Goal: Information Seeking & Learning: Learn about a topic

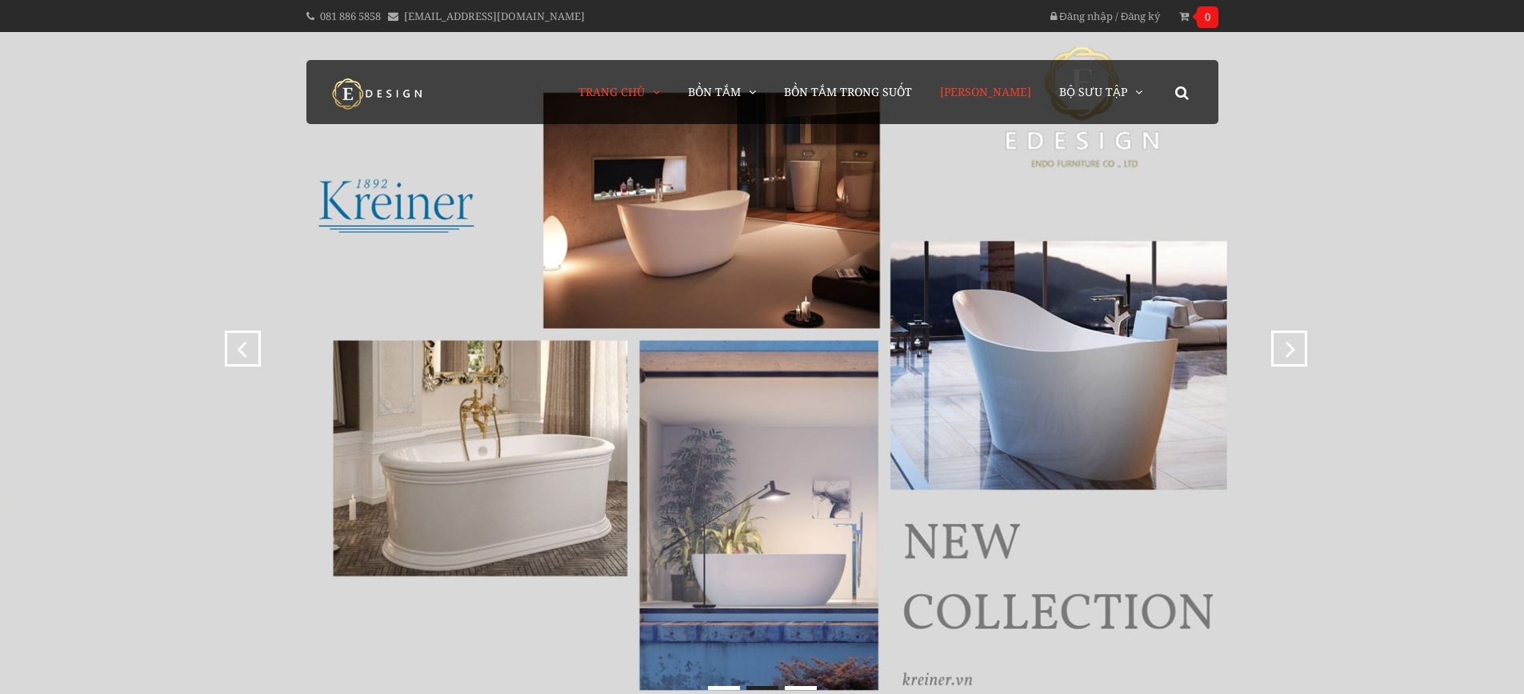
click at [1018, 109] on link "[PERSON_NAME]" at bounding box center [985, 92] width 115 height 64
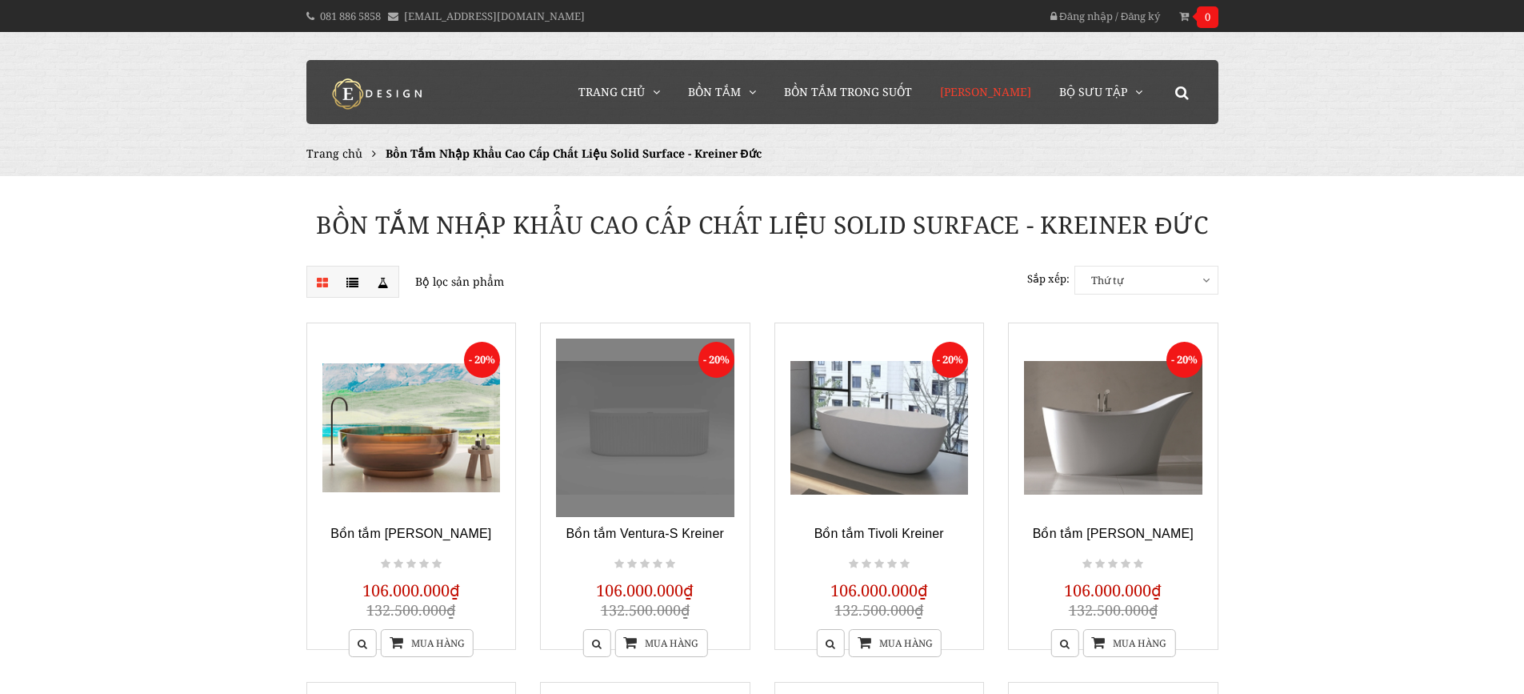
click at [610, 456] on link at bounding box center [645, 427] width 178 height 178
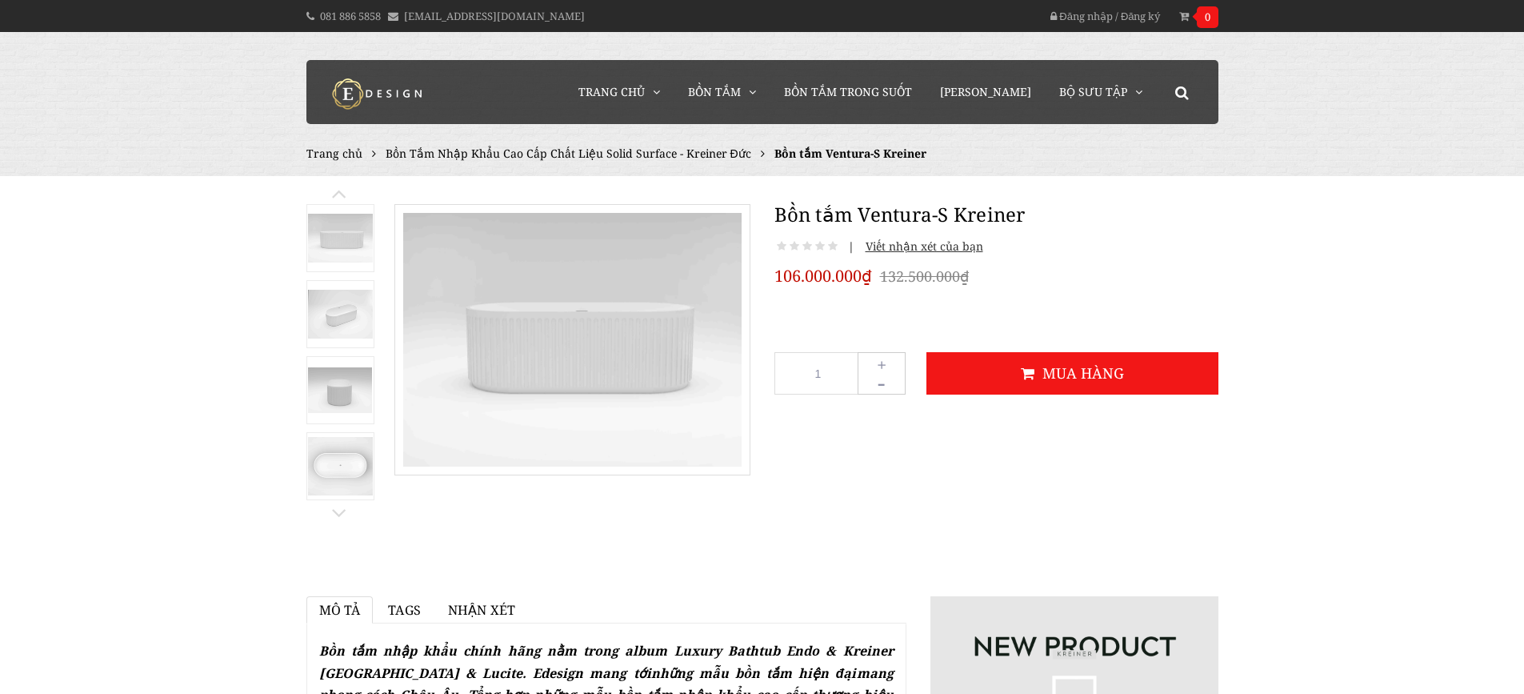
click at [364, 246] on img at bounding box center [340, 238] width 65 height 49
click at [334, 322] on img at bounding box center [340, 314] width 65 height 49
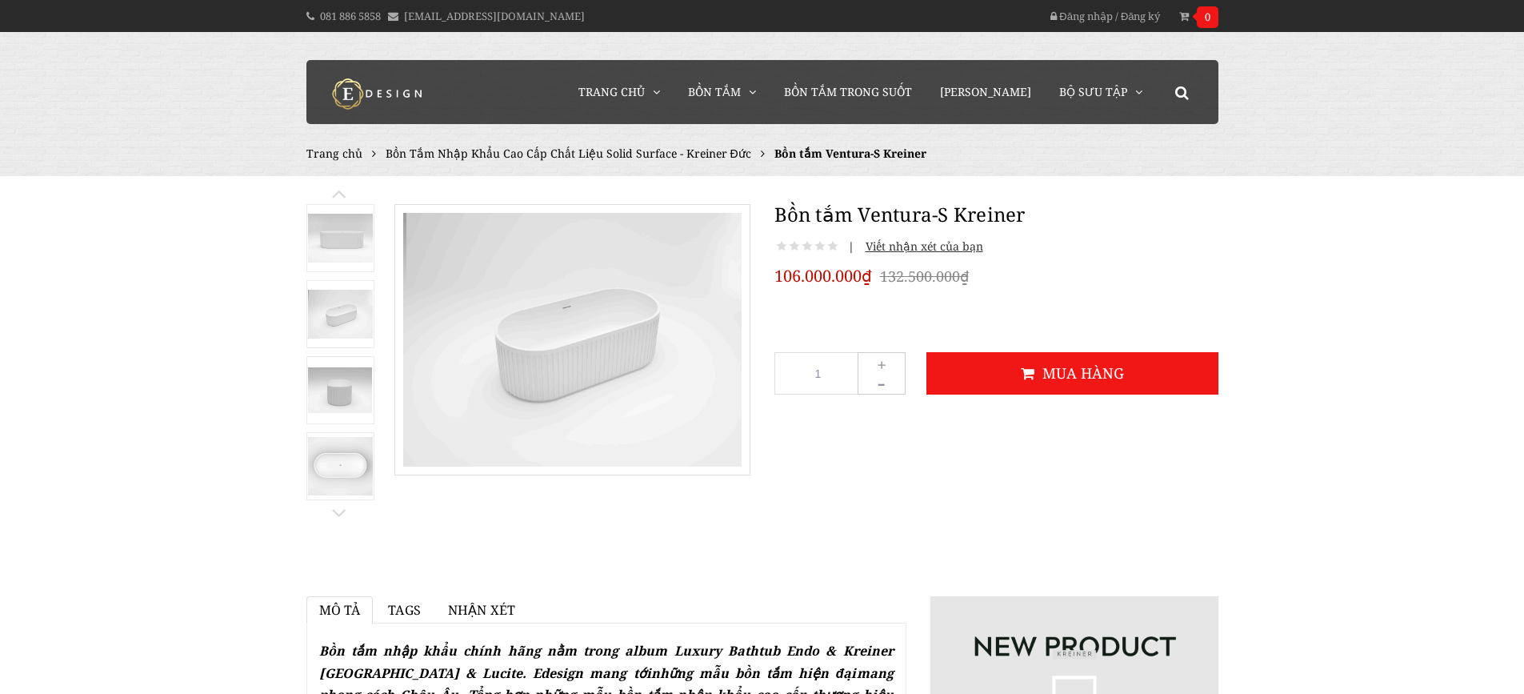
click at [328, 390] on img at bounding box center [340, 390] width 65 height 46
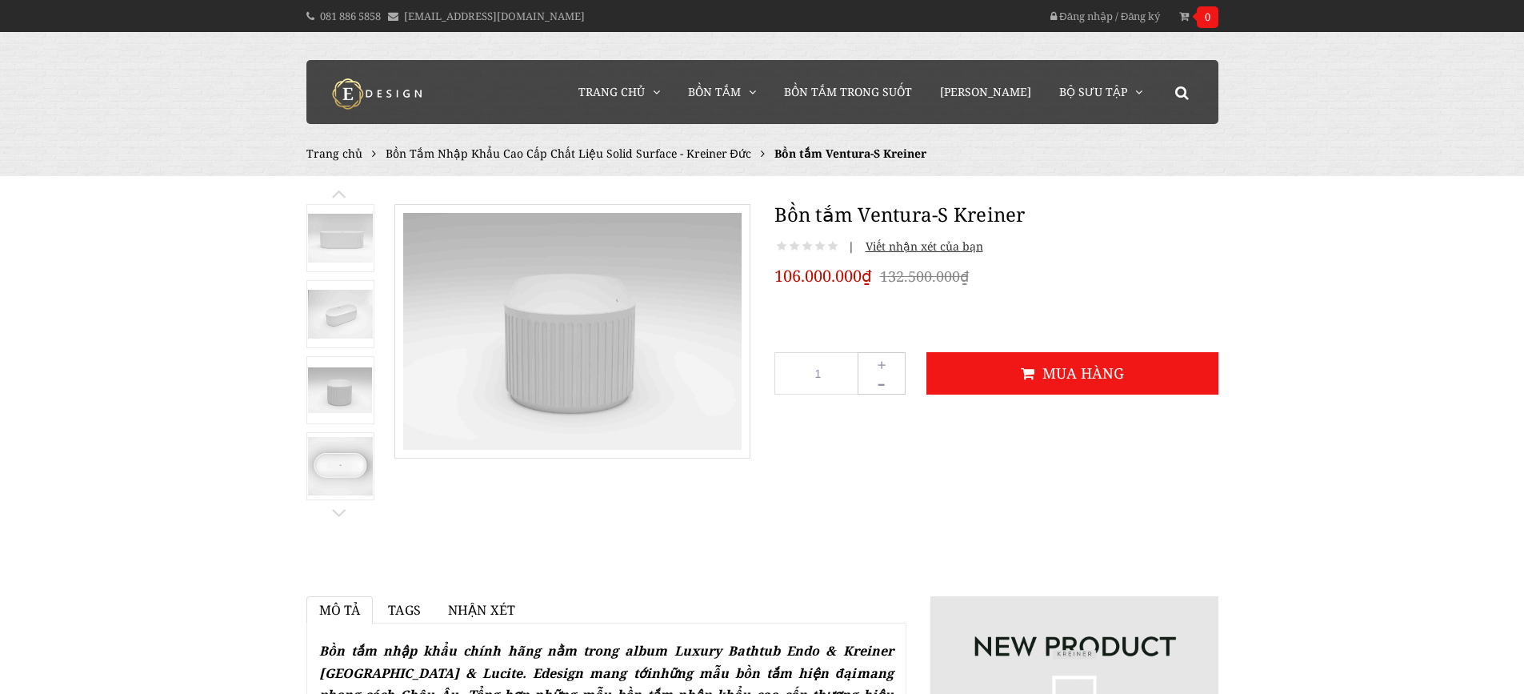
click at [339, 459] on img at bounding box center [340, 466] width 65 height 58
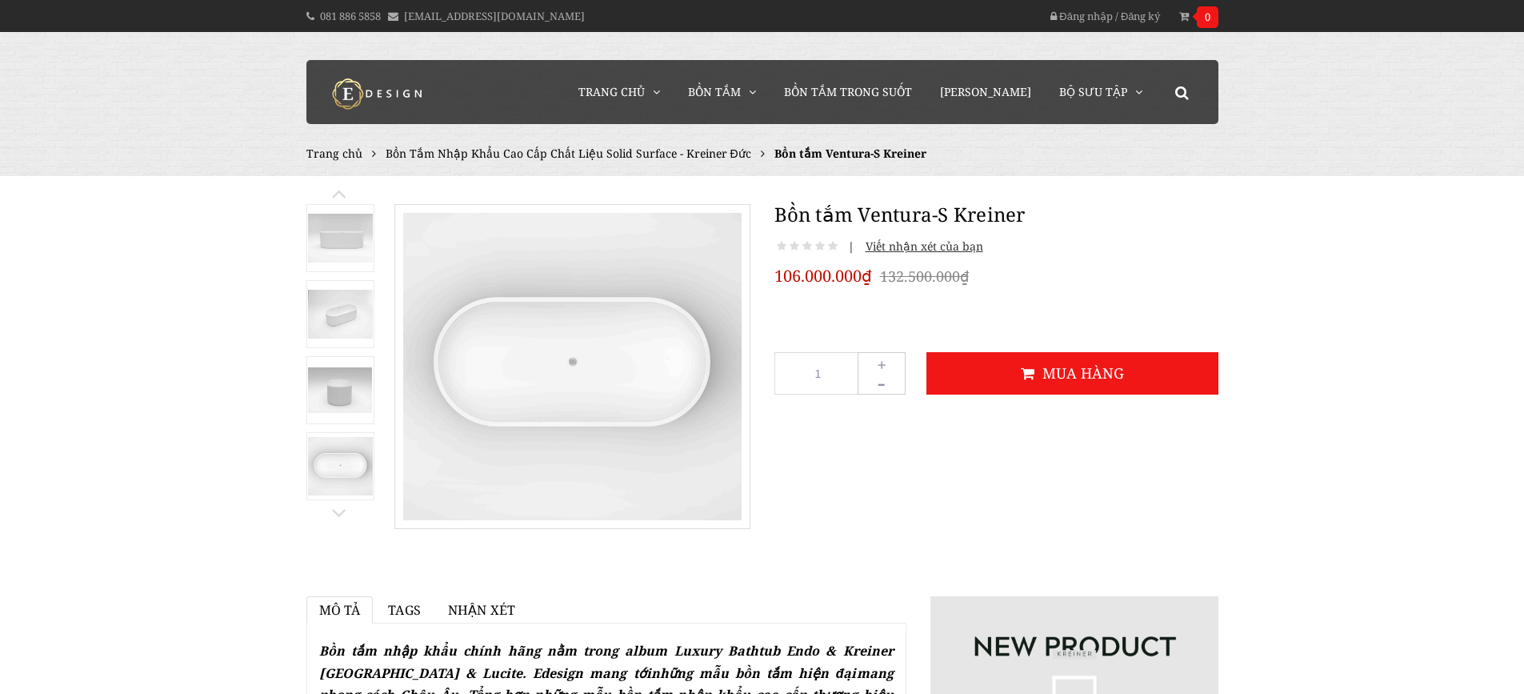
click at [336, 399] on img at bounding box center [340, 390] width 65 height 46
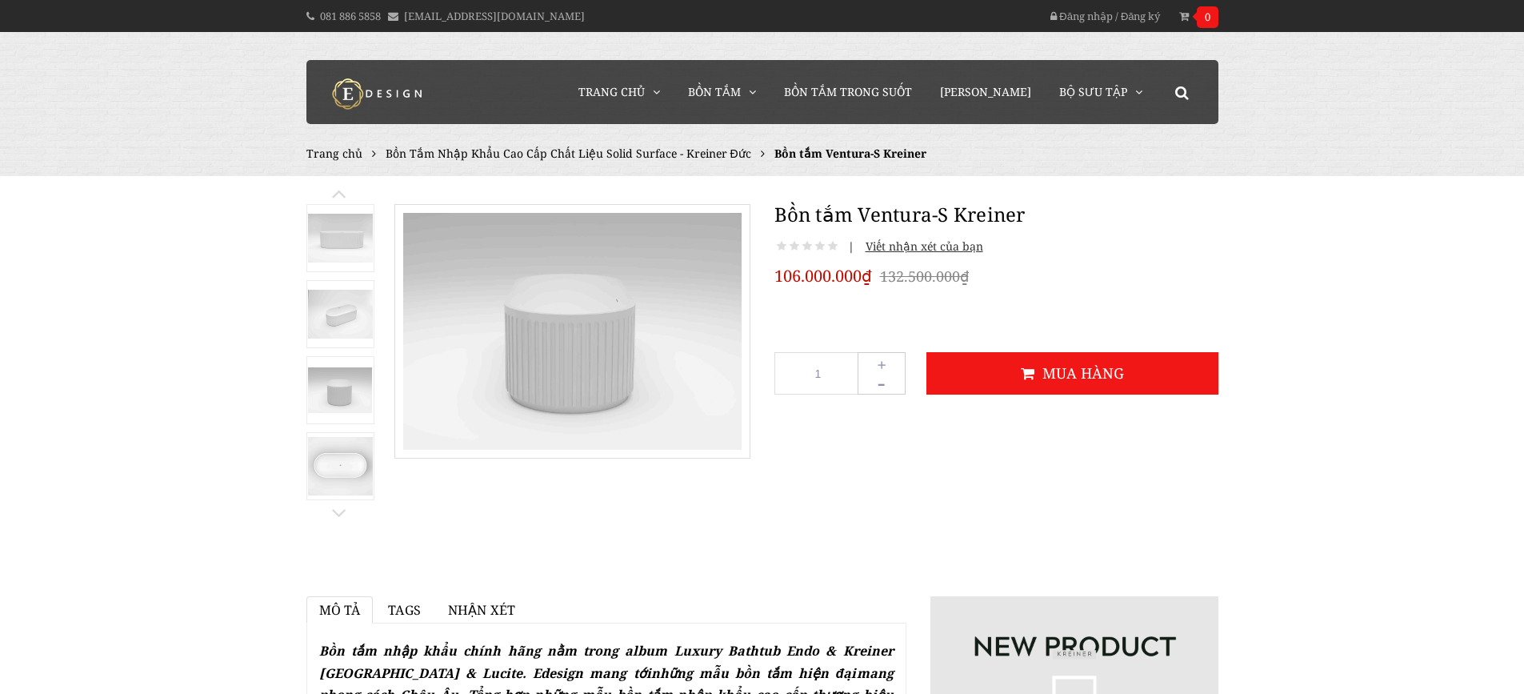
click at [338, 241] on img at bounding box center [340, 238] width 65 height 49
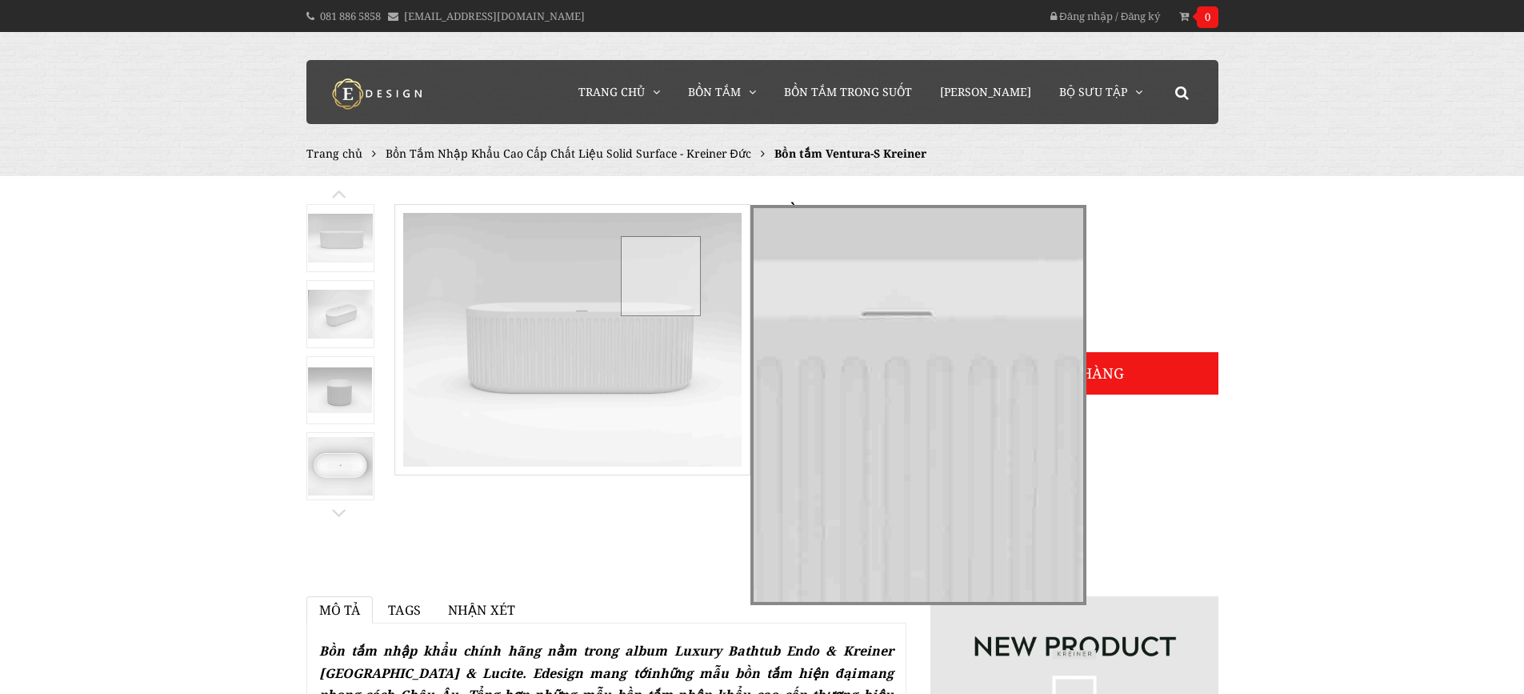
click at [660, 275] on div at bounding box center [661, 276] width 80 height 80
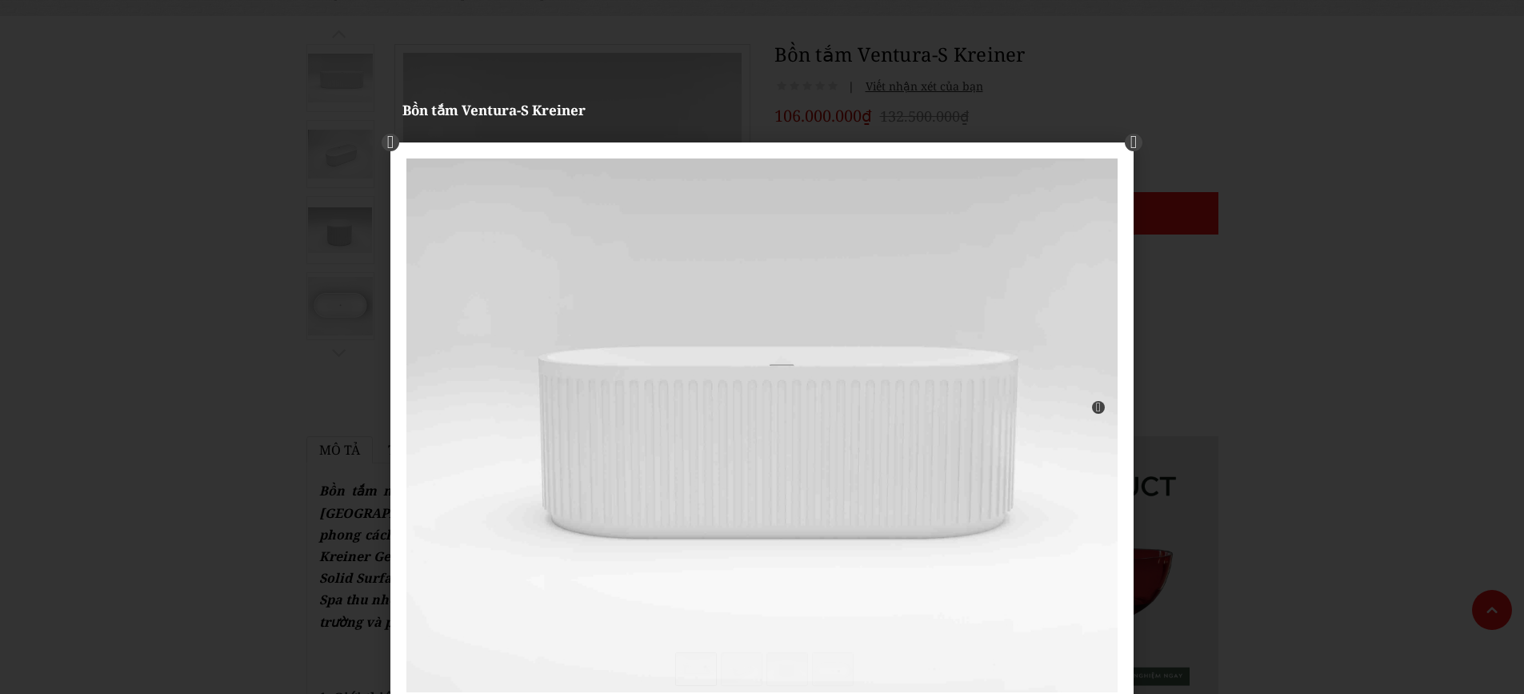
scroll to position [240, 0]
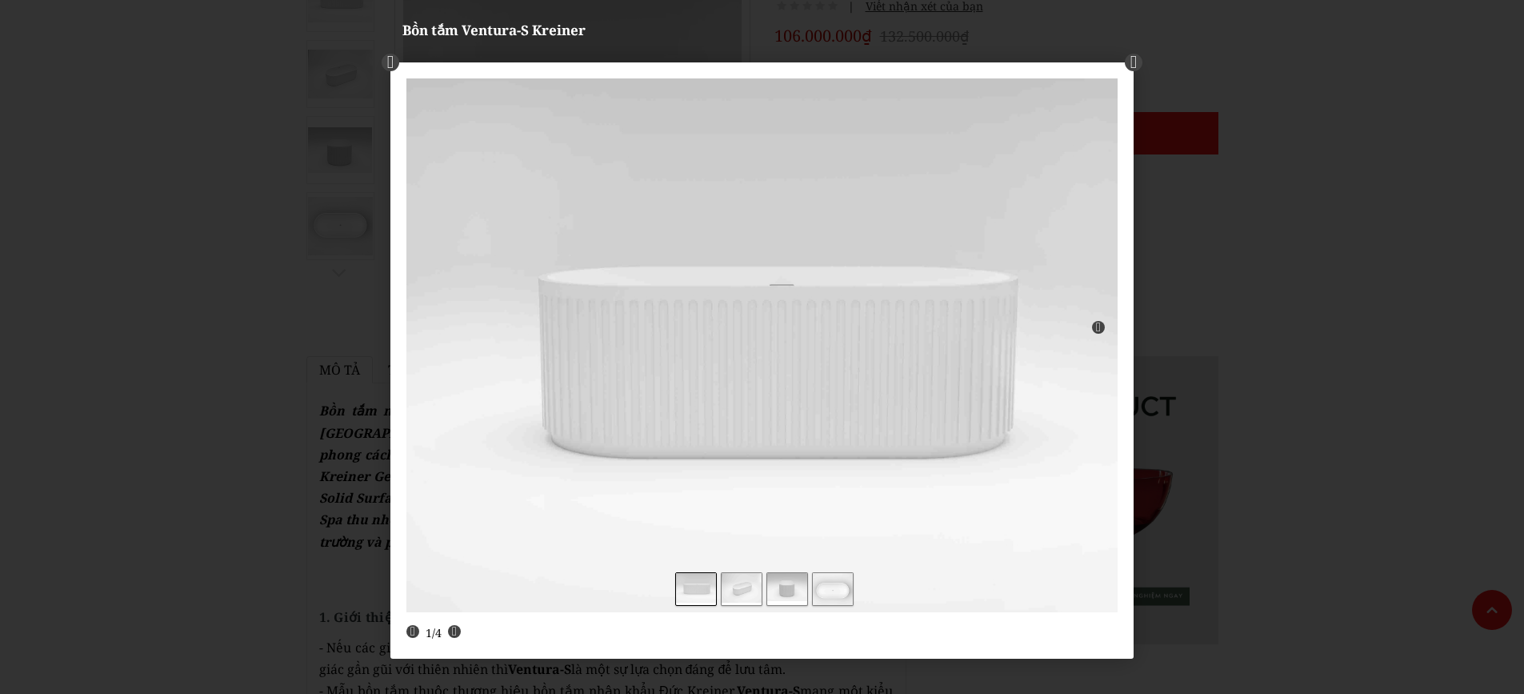
click at [1096, 324] on link "next" at bounding box center [943, 329] width 349 height 534
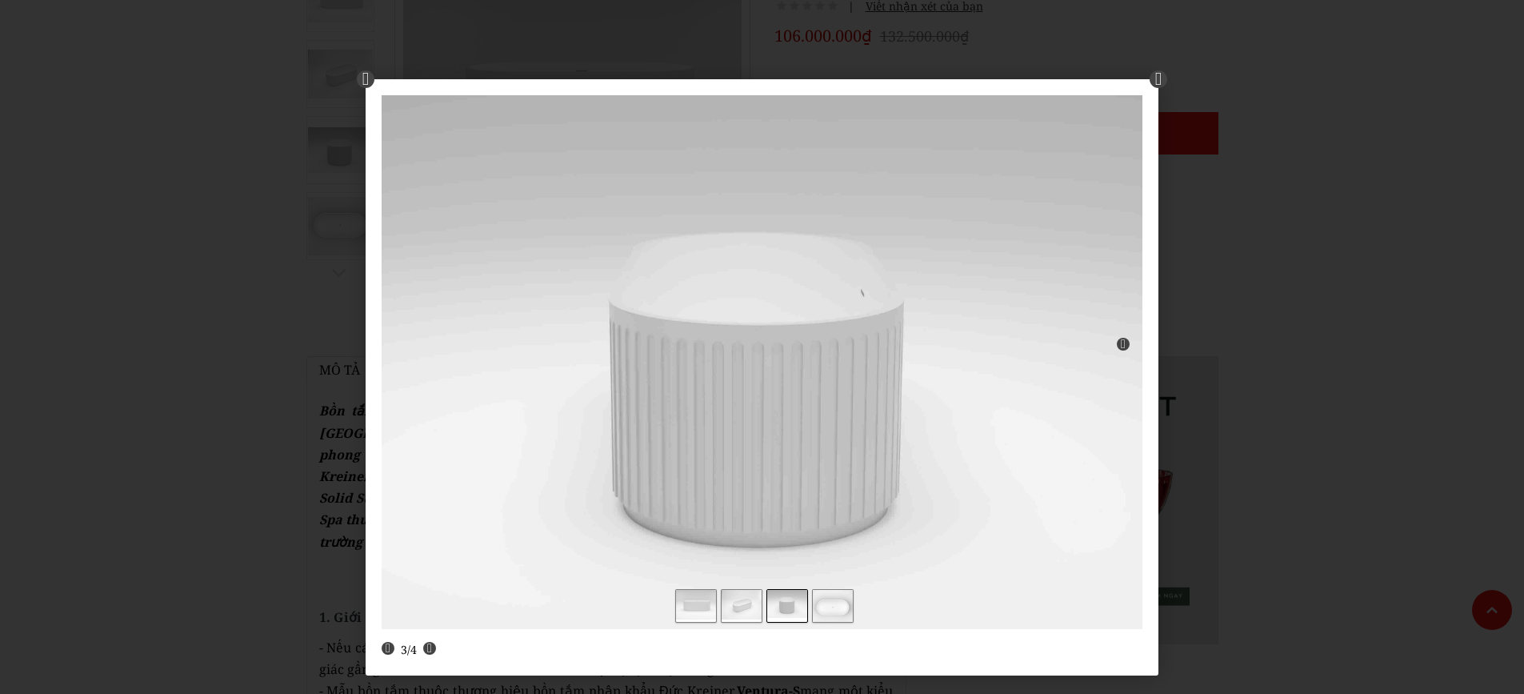
click at [1121, 343] on link "next" at bounding box center [956, 346] width 373 height 534
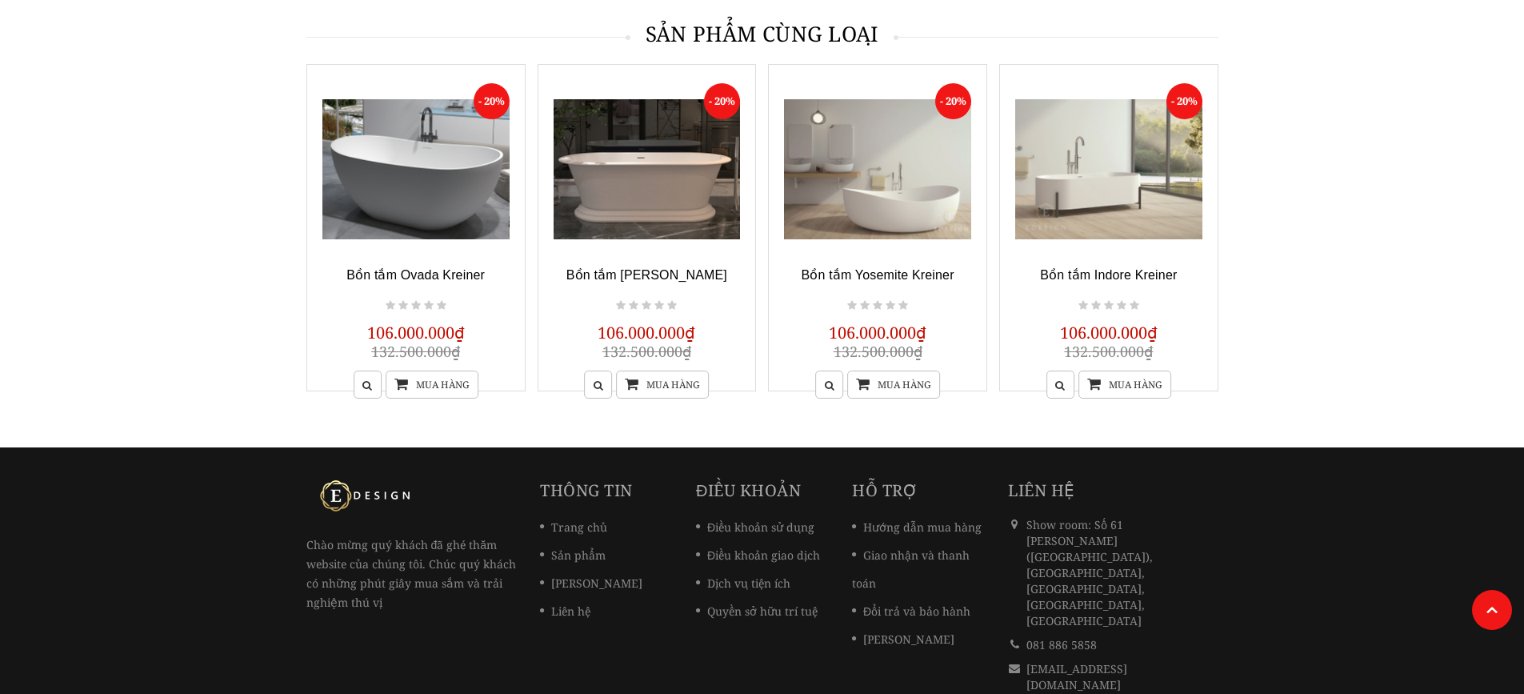
scroll to position [2693, 0]
